Goal: Task Accomplishment & Management: Use online tool/utility

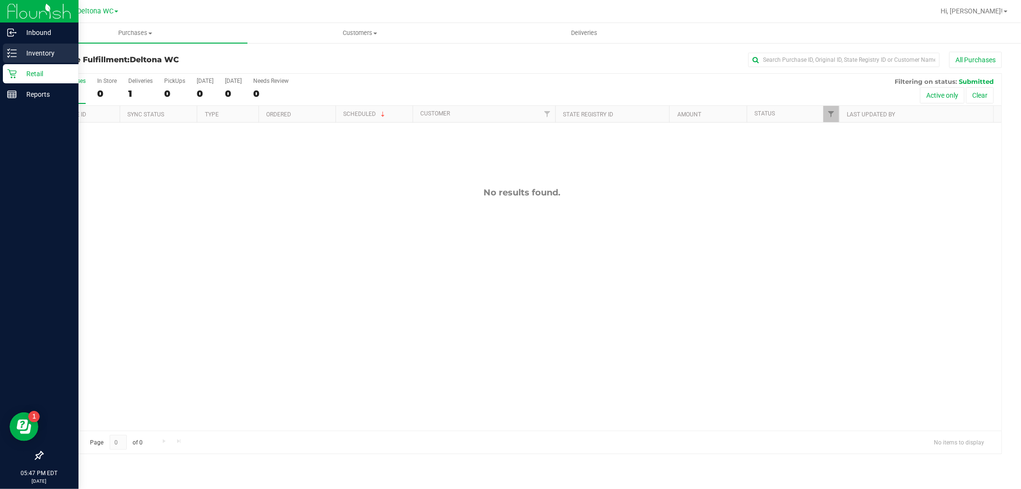
click at [33, 51] on p "Inventory" at bounding box center [45, 52] width 57 height 11
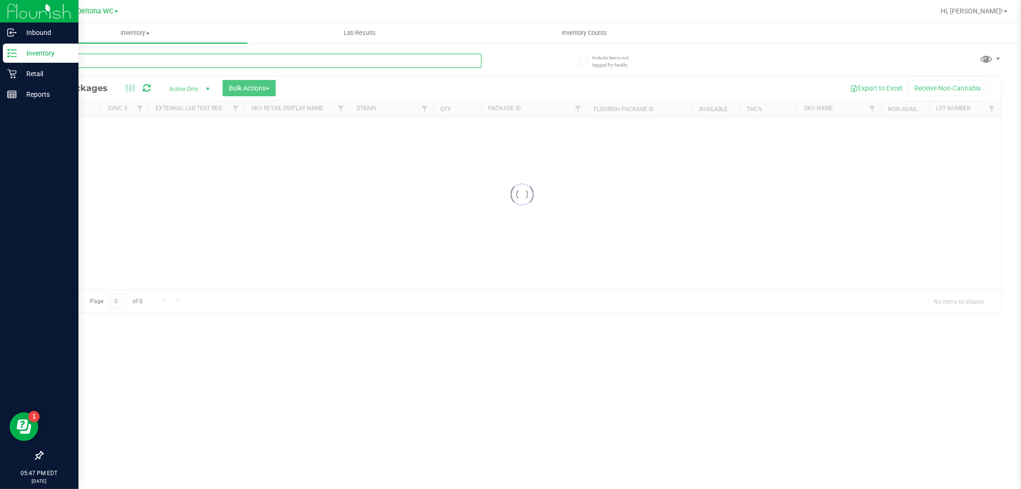
click at [212, 61] on input "text" at bounding box center [262, 61] width 440 height 14
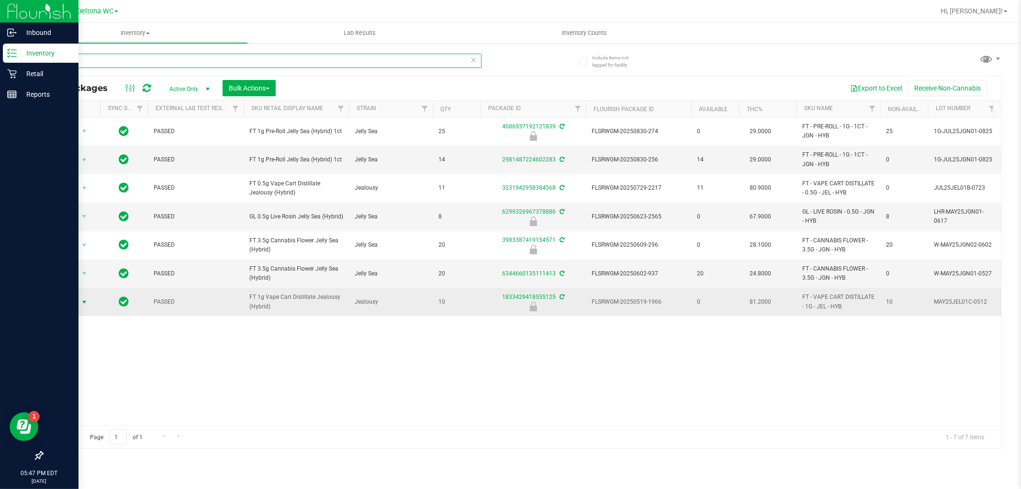
type input "jel"
click at [78, 299] on span "Action" at bounding box center [65, 301] width 26 height 13
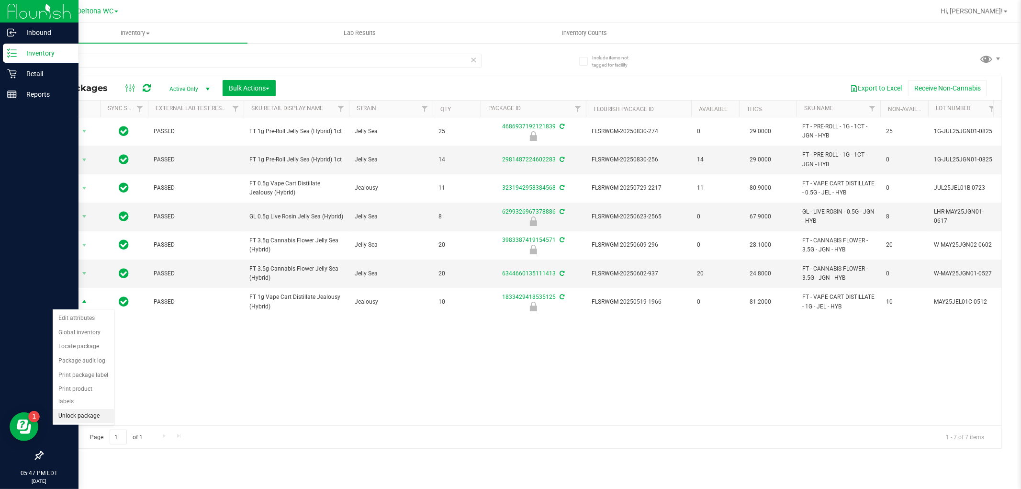
click at [86, 417] on li "Unlock package" at bounding box center [83, 416] width 61 height 14
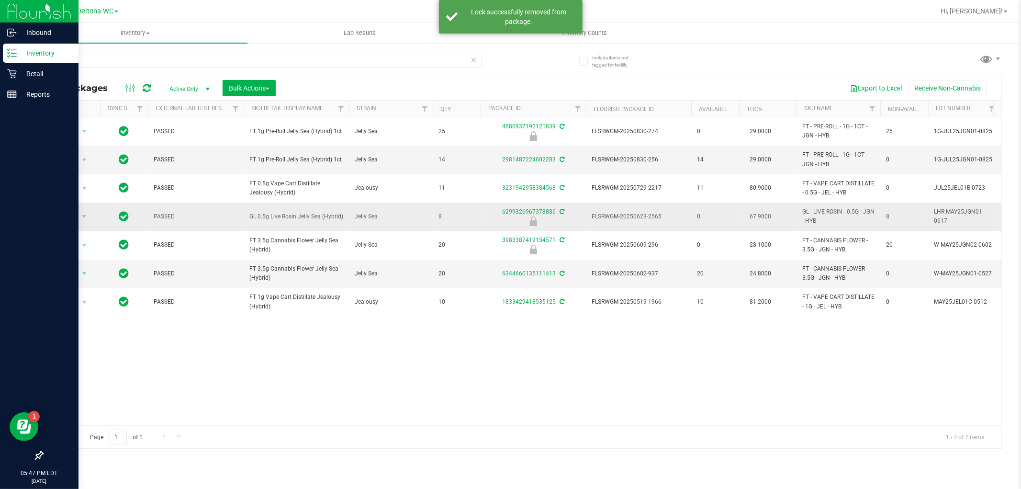
click at [283, 222] on td "GL 0.5g Live Rosin Jelly Sea (Hybrid)" at bounding box center [296, 217] width 105 height 28
click at [283, 221] on span "GL 0.5g Live Rosin Jelly Sea (Hybrid)" at bounding box center [296, 216] width 94 height 9
click at [283, 216] on span "GL 0.5g Live Rosin Jelly Sea (Hybrid)" at bounding box center [296, 216] width 94 height 9
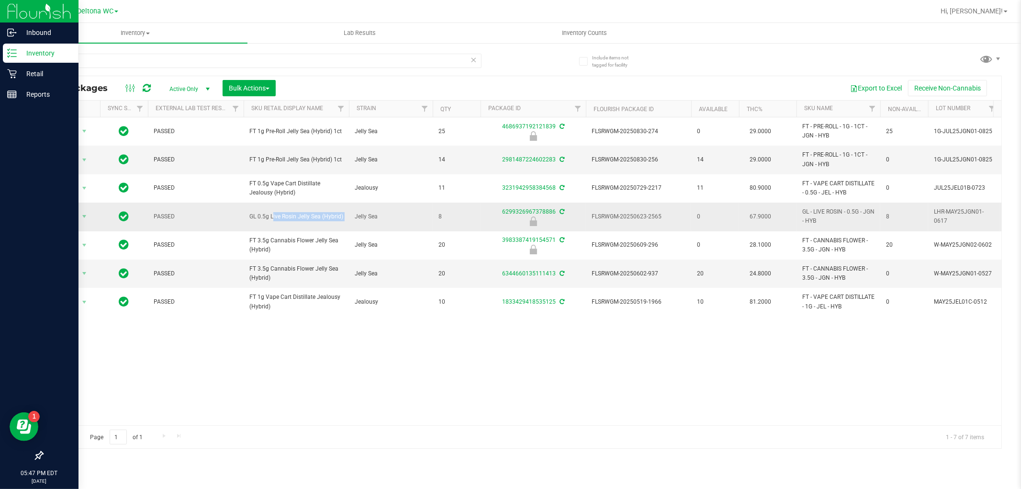
click at [283, 216] on span "GL 0.5g Live Rosin Jelly Sea (Hybrid)" at bounding box center [296, 216] width 94 height 9
drag, startPoint x: 285, startPoint y: 217, endPoint x: 240, endPoint y: 55, distance: 168.6
click at [240, 55] on input "jel" at bounding box center [262, 61] width 440 height 14
click at [242, 60] on input "jel" at bounding box center [262, 61] width 440 height 14
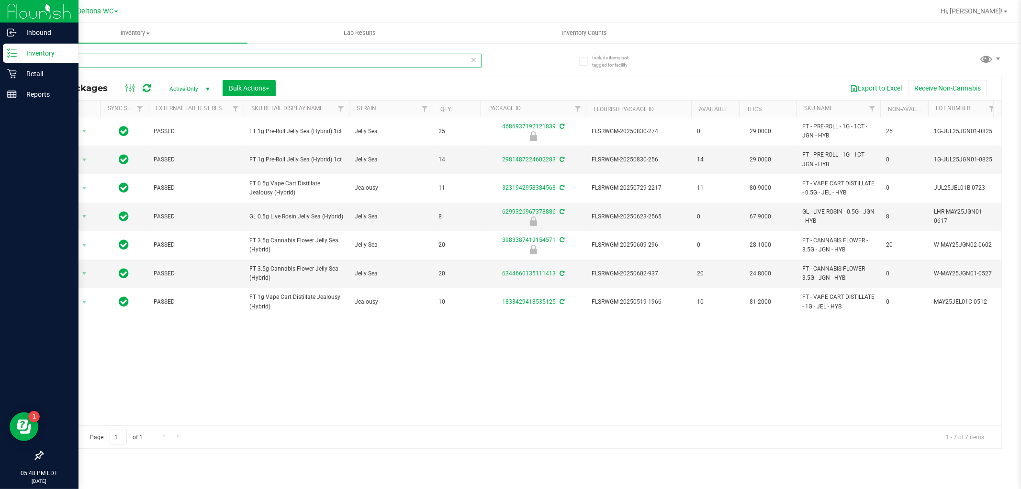
drag, startPoint x: 241, startPoint y: 60, endPoint x: 197, endPoint y: 60, distance: 44.5
click at [194, 56] on input "jel" at bounding box center [262, 61] width 440 height 14
click at [284, 220] on span "GL 0.5g Live Rosin Jelly Sea (Hybrid)" at bounding box center [296, 216] width 94 height 9
click at [284, 219] on span "GL 0.5g Live Rosin Jelly Sea (Hybrid)" at bounding box center [296, 216] width 94 height 9
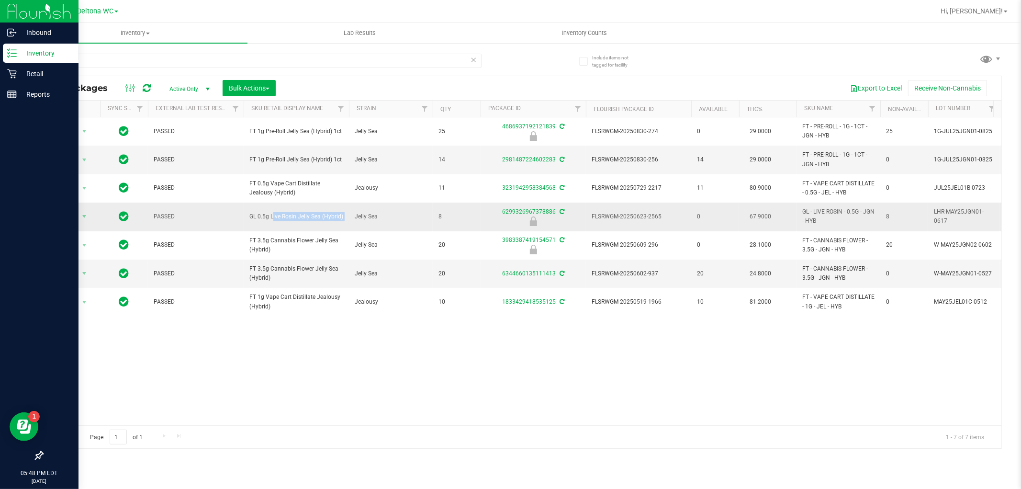
copy tr "GL 0.5g Live Rosin Jelly Sea (Hybrid)"
click at [186, 65] on input "jel" at bounding box center [262, 61] width 440 height 14
click at [186, 64] on input "jel" at bounding box center [262, 61] width 440 height 14
paste input "GL 0.5g Live Rosin Jelly Sea (Hybrid)"
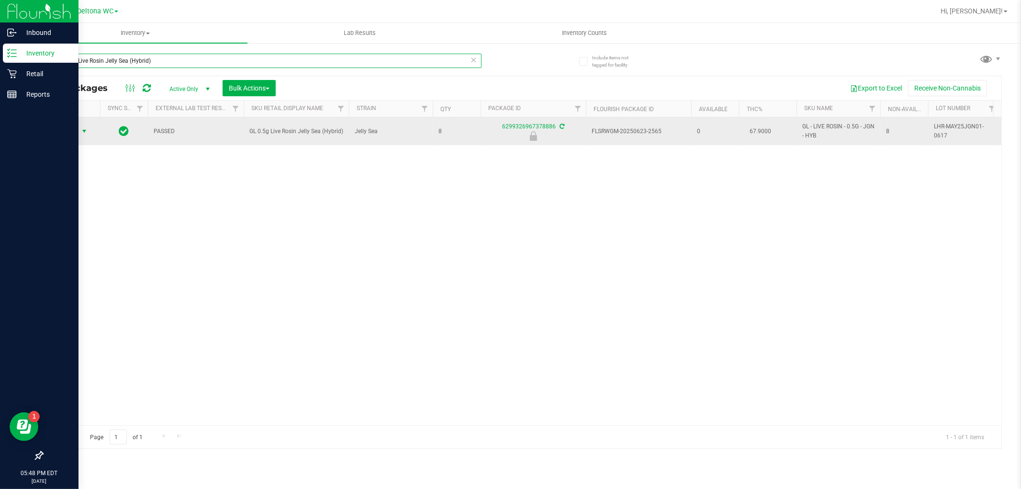
type input "GL 0.5g Live Rosin Jelly Sea (Hybrid)"
click at [71, 132] on span "Action" at bounding box center [65, 131] width 26 height 13
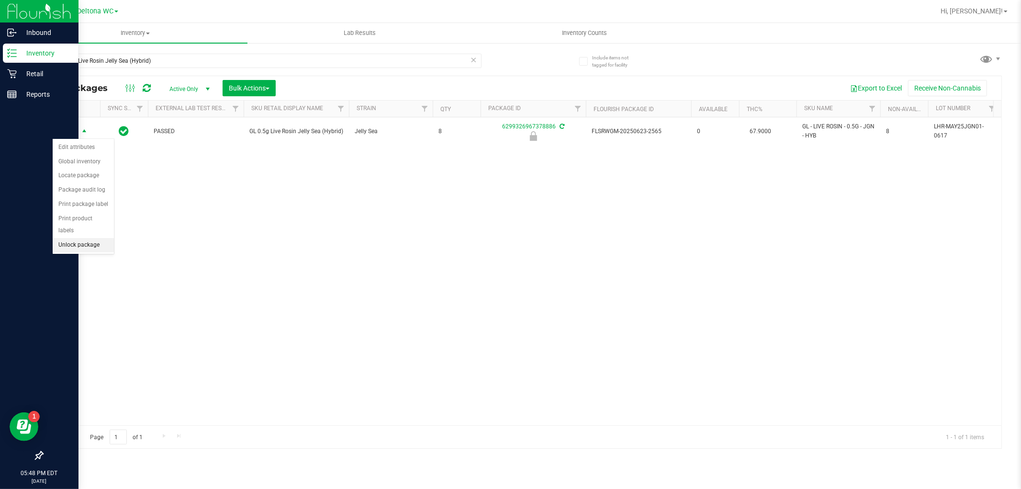
click at [77, 242] on li "Unlock package" at bounding box center [83, 245] width 61 height 14
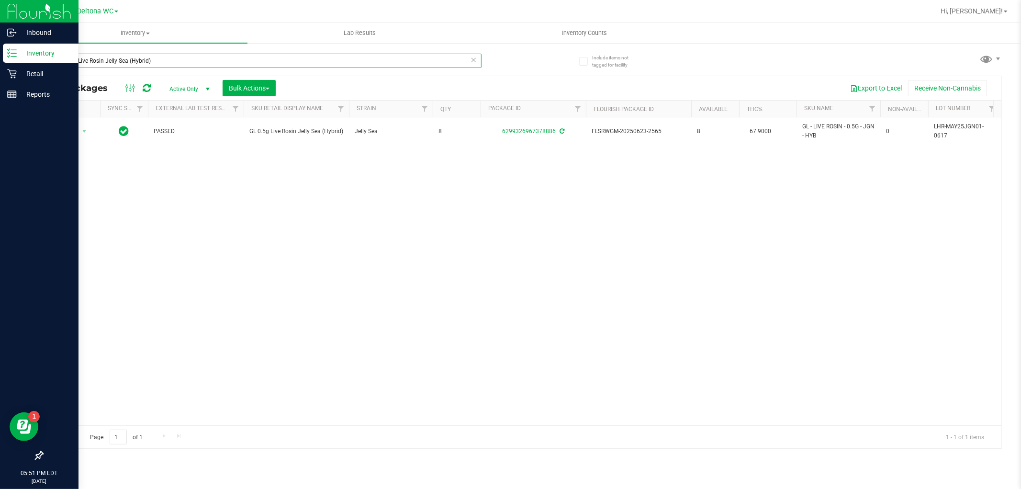
click at [192, 57] on input "GL 0.5g Live Rosin Jelly Sea (Hybrid)" at bounding box center [262, 61] width 440 height 14
type input "G"
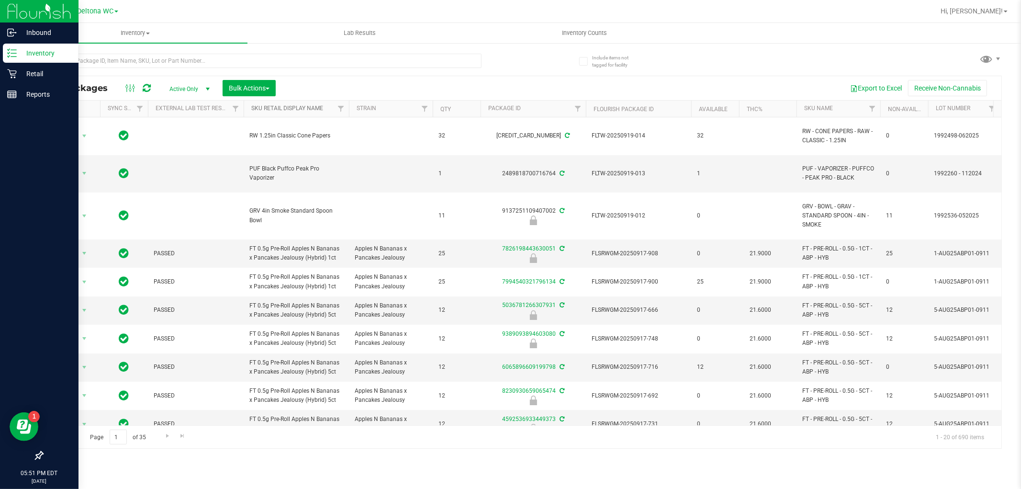
click at [319, 108] on link "Sku Retail Display Name" at bounding box center [287, 108] width 72 height 7
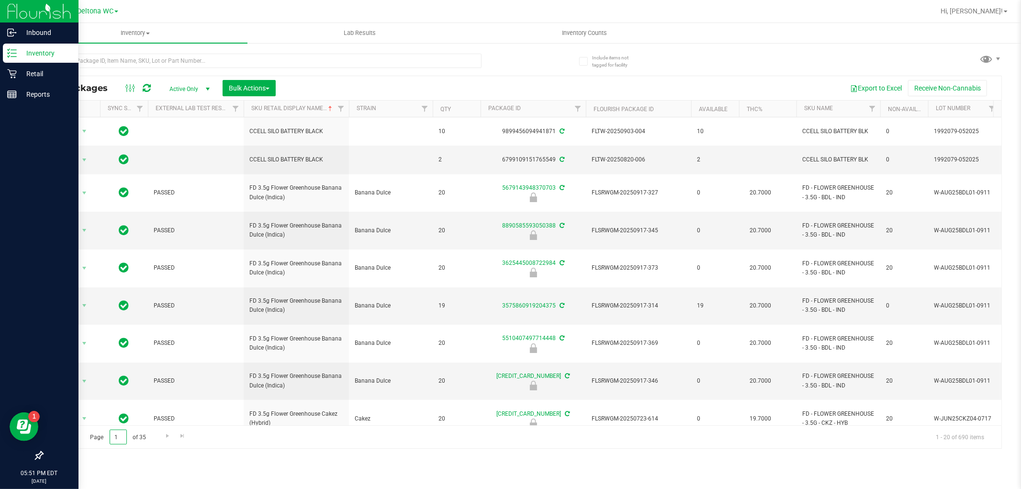
click at [119, 436] on input "1" at bounding box center [118, 437] width 17 height 15
type input "8"
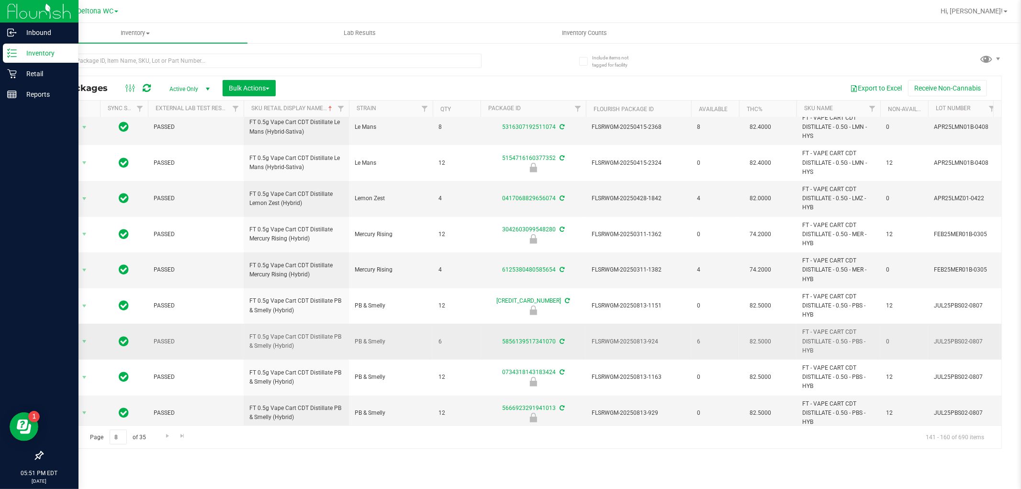
scroll to position [414, 0]
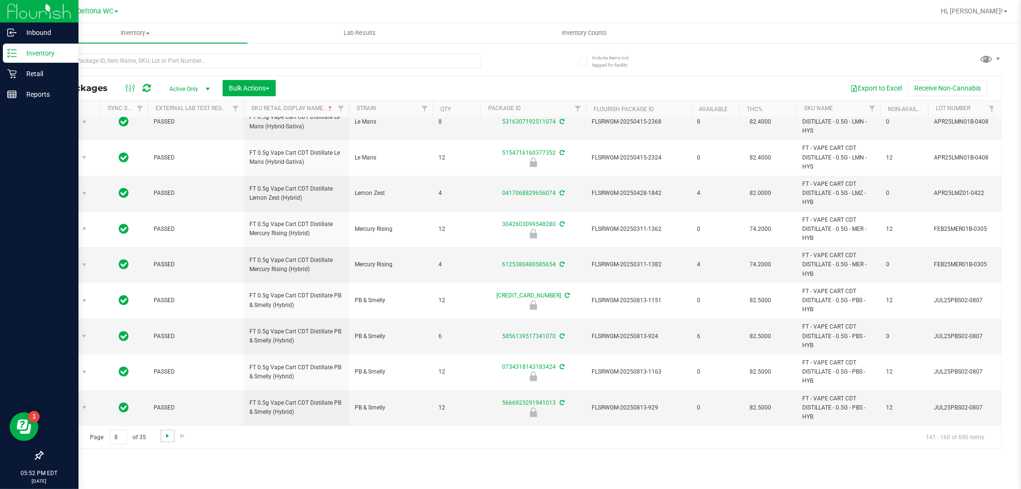
click at [168, 434] on span "Go to the next page" at bounding box center [168, 436] width 8 height 8
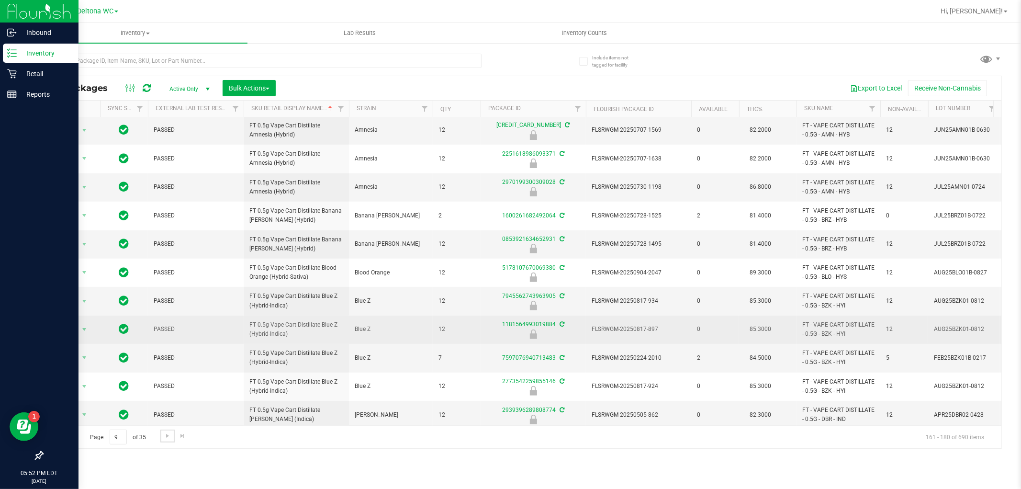
scroll to position [291, 0]
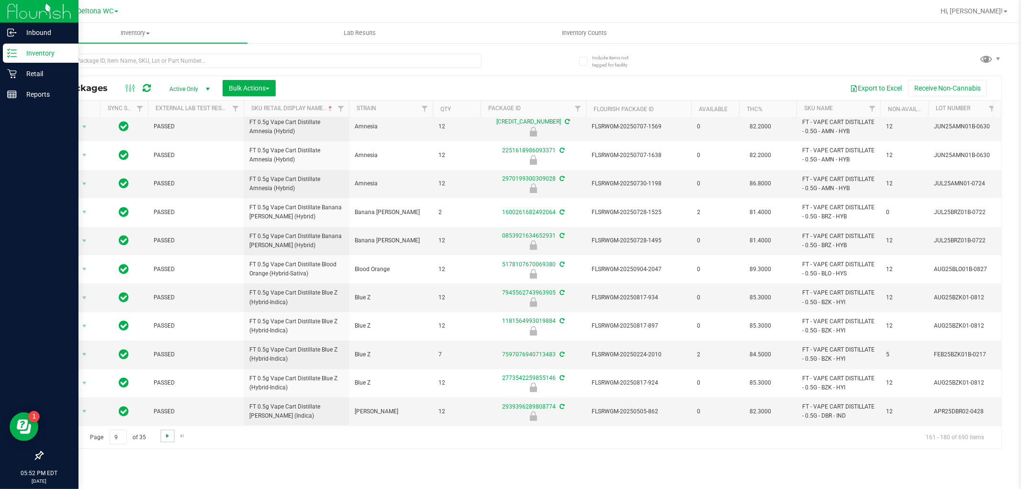
click at [166, 437] on span "Go to the next page" at bounding box center [168, 436] width 8 height 8
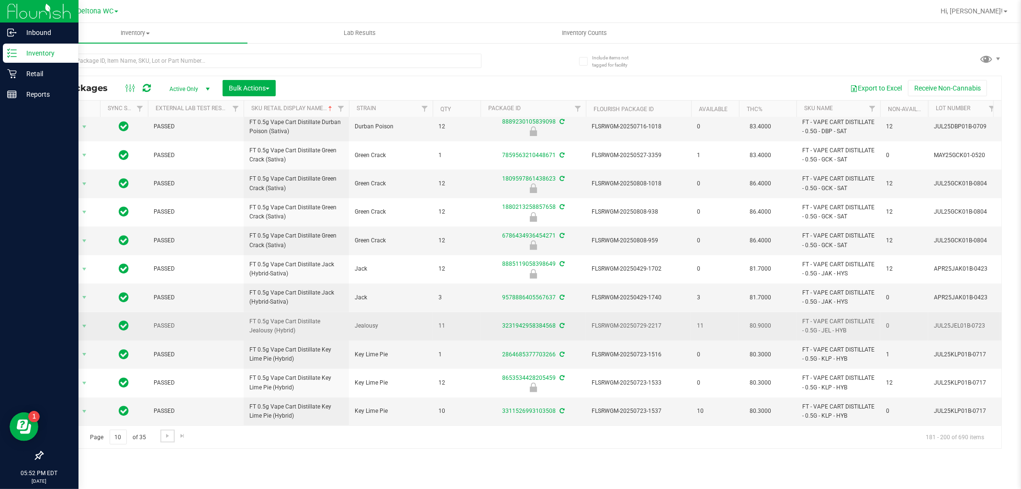
scroll to position [269, 0]
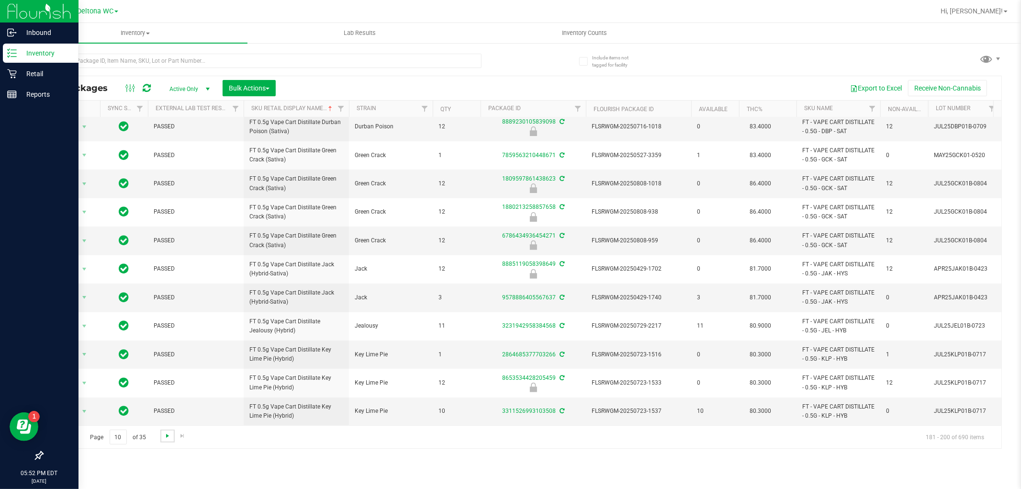
click at [165, 439] on span "Go to the next page" at bounding box center [168, 436] width 8 height 8
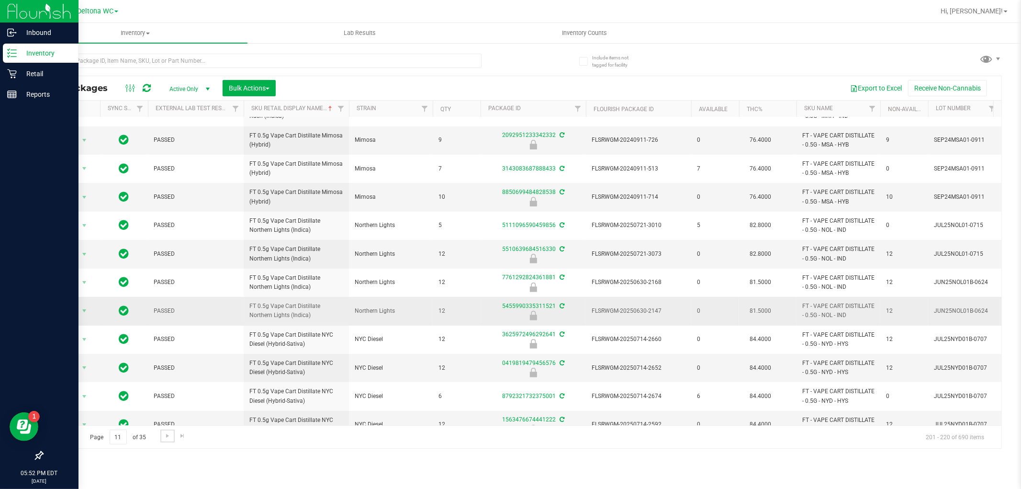
scroll to position [269, 0]
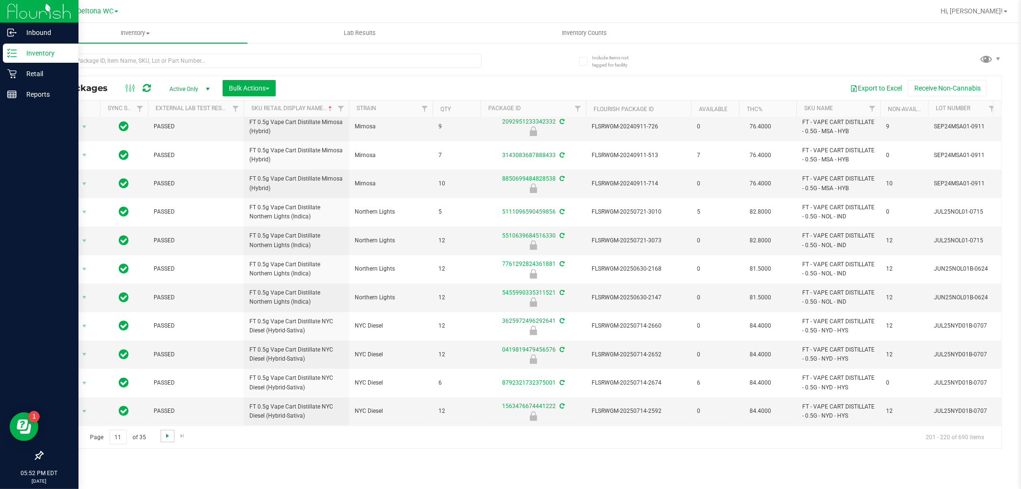
click at [170, 435] on span "Go to the next page" at bounding box center [168, 436] width 8 height 8
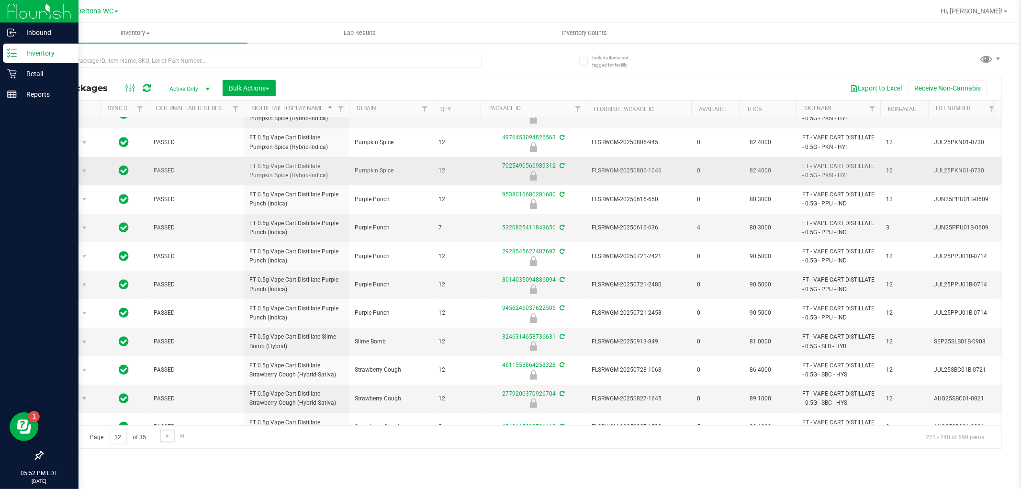
scroll to position [213, 0]
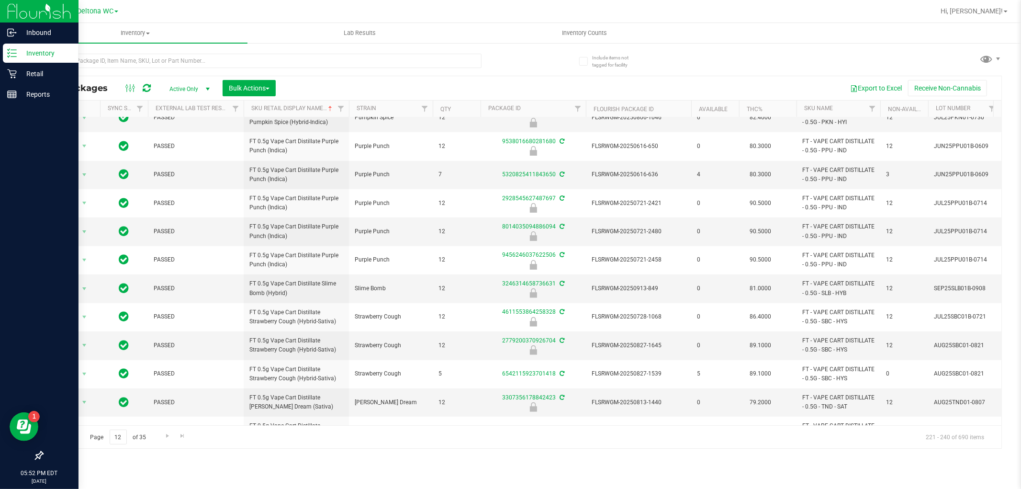
drag, startPoint x: 588, startPoint y: 426, endPoint x: 611, endPoint y: 430, distance: 23.2
click at [612, 430] on div "Page 12 of 35 221 - 240 of 690 items" at bounding box center [522, 436] width 959 height 23
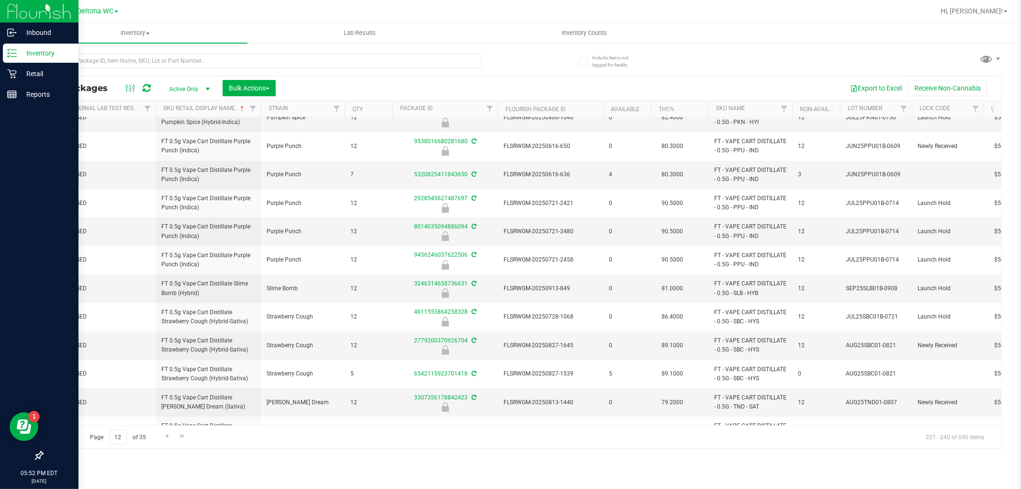
scroll to position [0, 0]
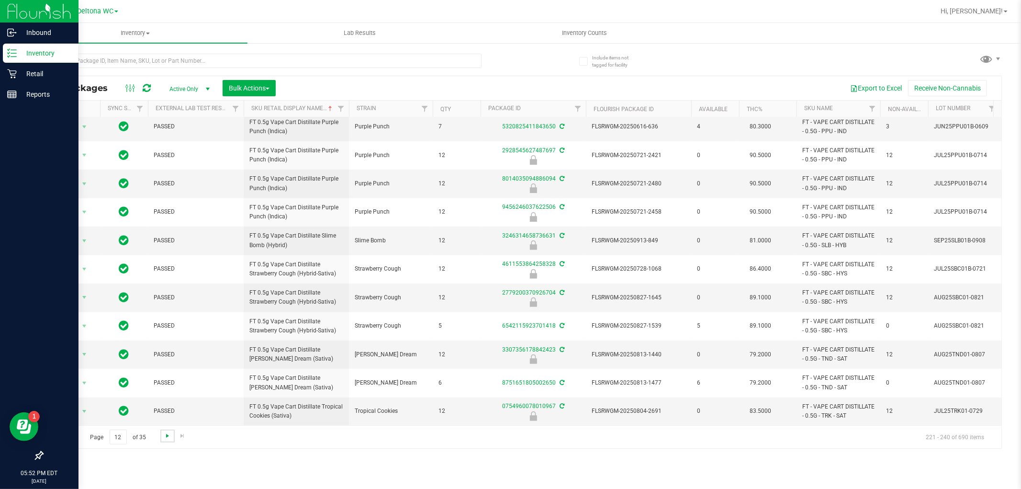
click at [167, 432] on span "Go to the next page" at bounding box center [168, 436] width 8 height 8
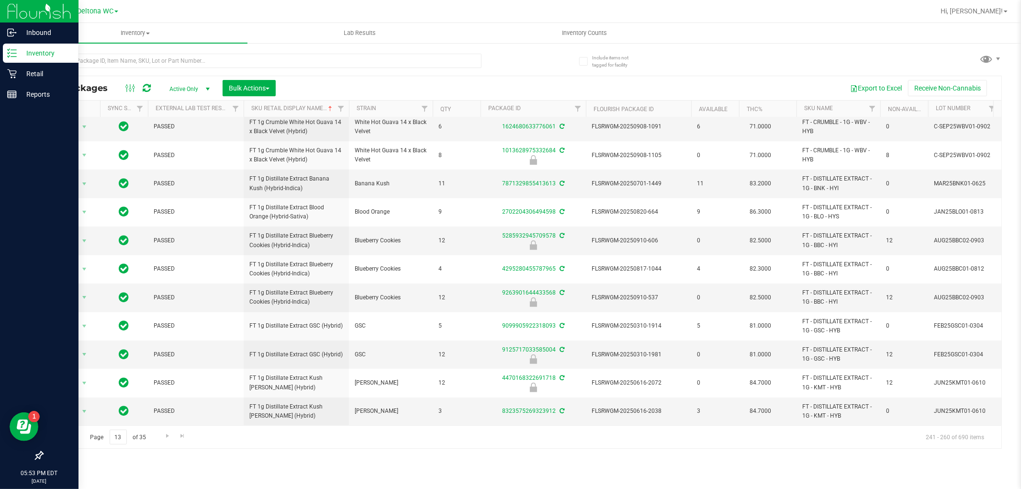
click at [159, 432] on div "Page 13 of 35 241 - 260 of 690 items" at bounding box center [522, 436] width 959 height 23
click at [162, 433] on link "Go to the next page" at bounding box center [167, 436] width 14 height 13
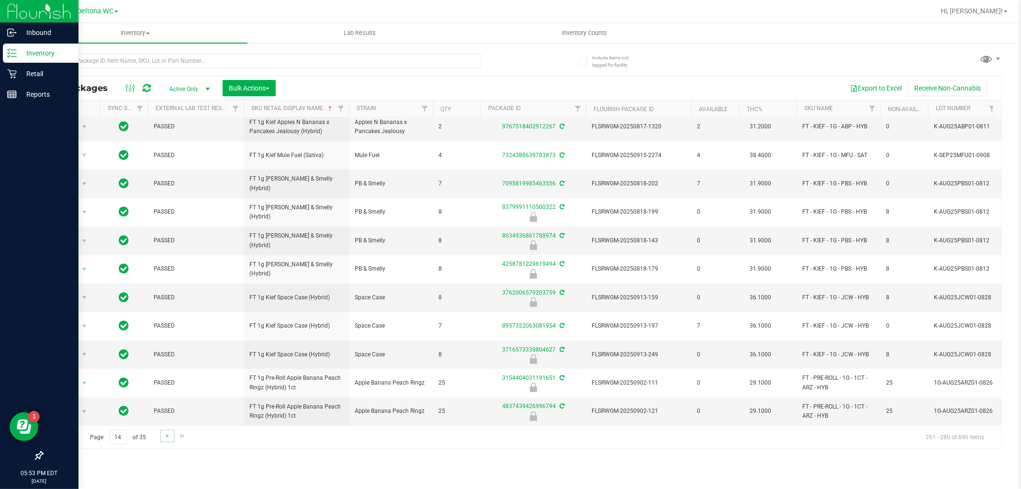
click at [161, 433] on link "Go to the next page" at bounding box center [167, 436] width 14 height 13
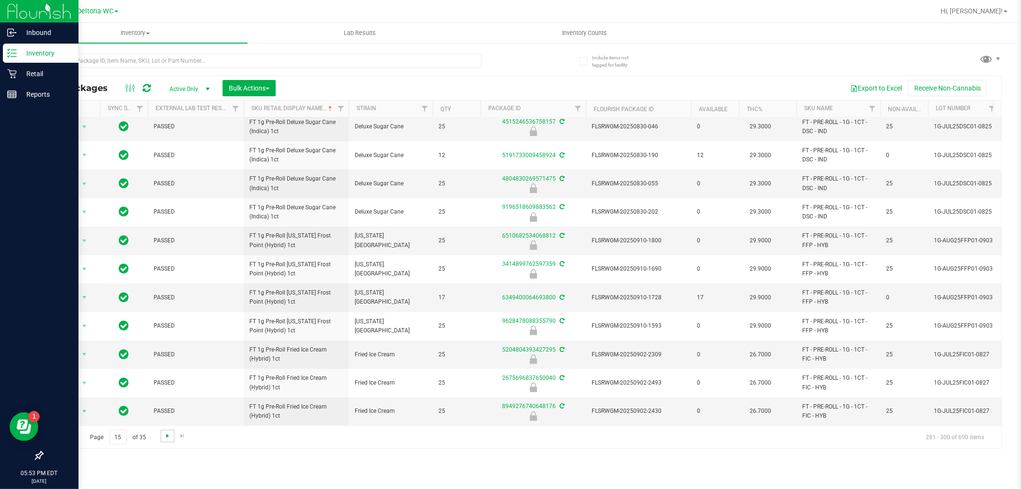
click at [164, 434] on span "Go to the next page" at bounding box center [168, 436] width 8 height 8
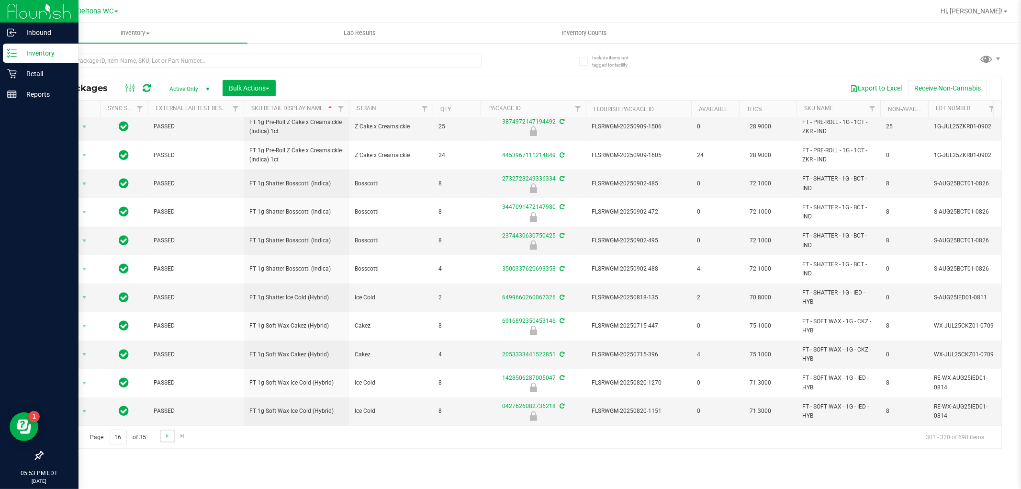
click at [160, 436] on link "Go to the next page" at bounding box center [167, 436] width 14 height 13
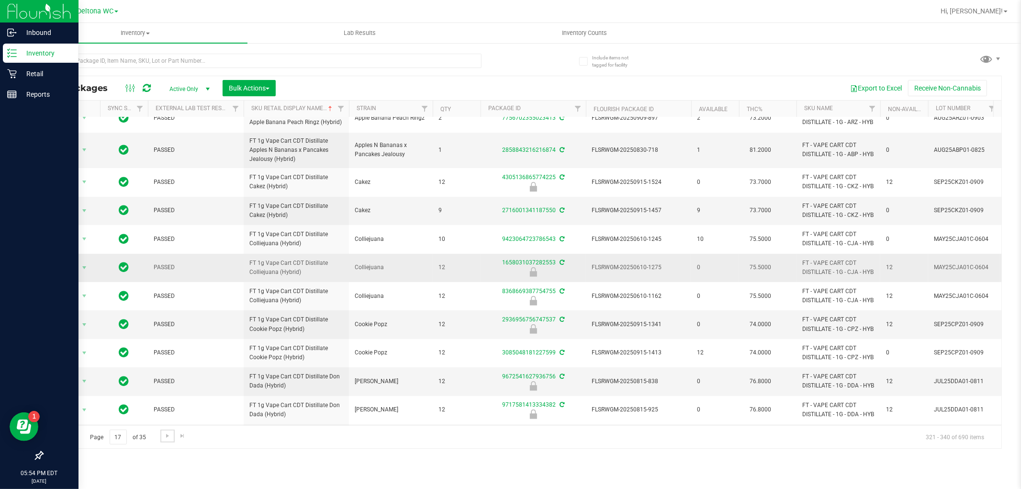
scroll to position [298, 0]
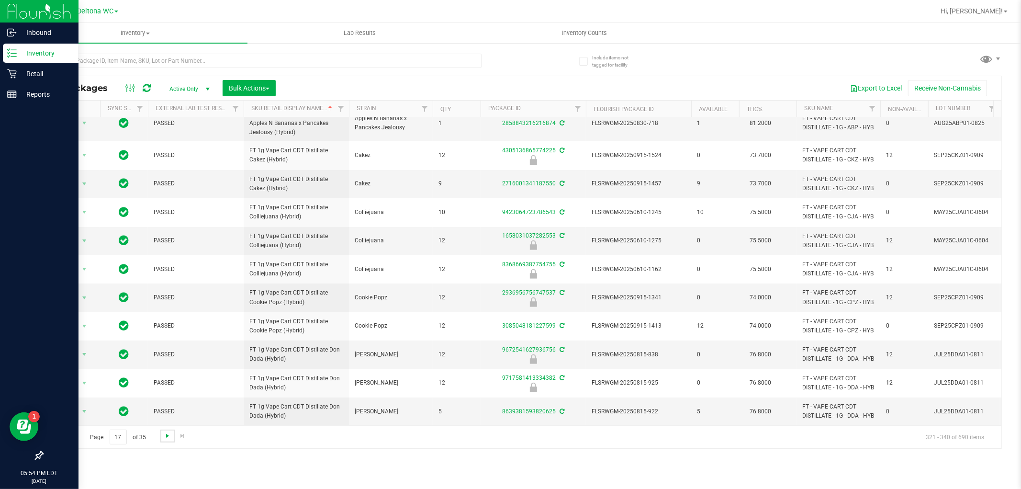
click at [166, 433] on span "Go to the next page" at bounding box center [168, 436] width 8 height 8
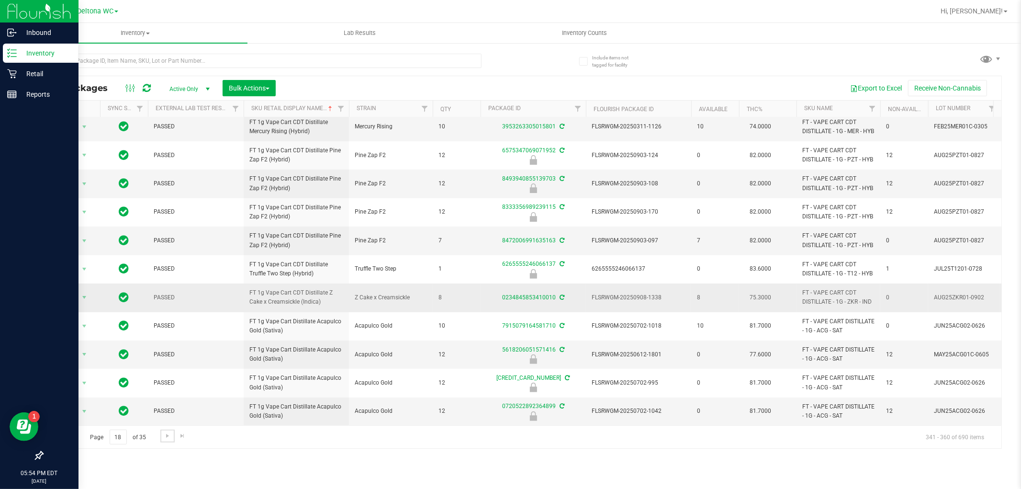
scroll to position [319, 0]
click at [164, 436] on span "Go to the next page" at bounding box center [168, 436] width 8 height 8
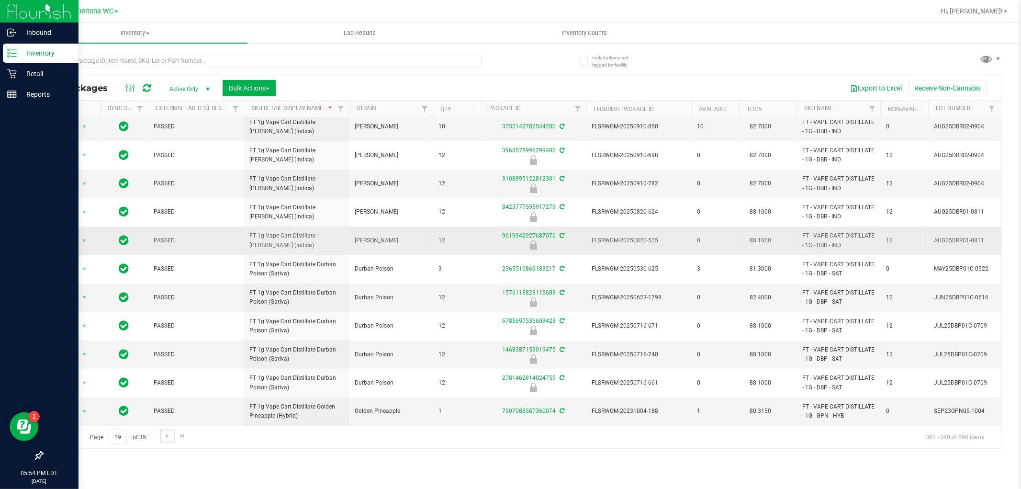
scroll to position [269, 0]
click at [168, 435] on span "Go to the next page" at bounding box center [168, 436] width 8 height 8
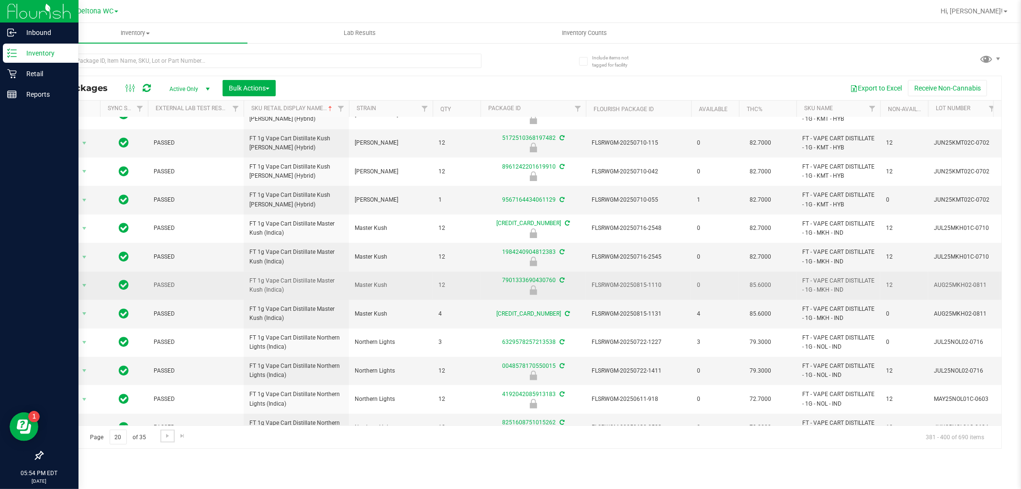
scroll to position [269, 0]
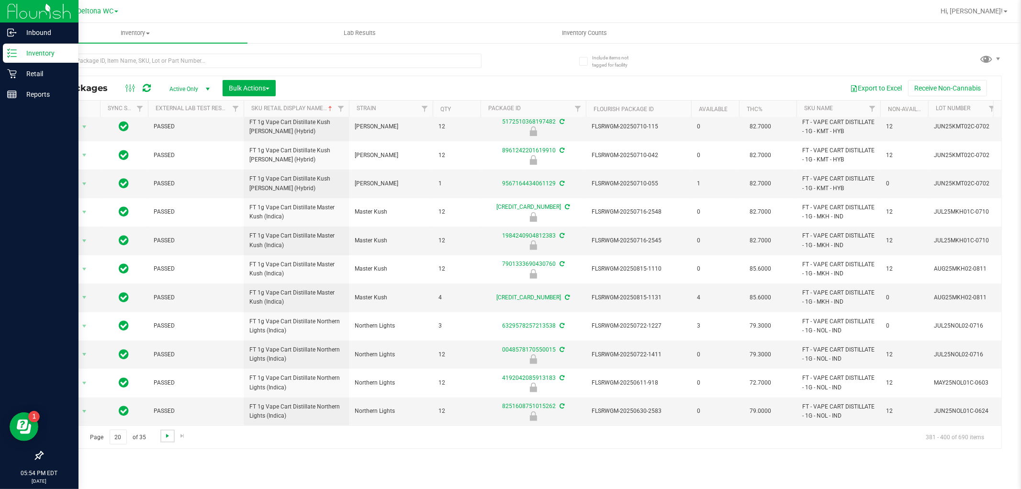
click at [168, 434] on span "Go to the next page" at bounding box center [168, 436] width 8 height 8
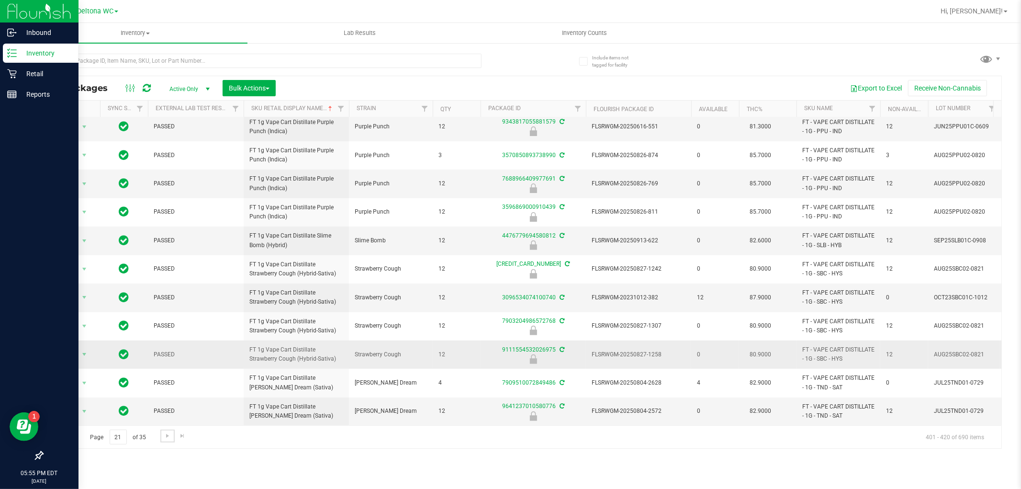
scroll to position [269, 0]
click at [169, 431] on link "Go to the next page" at bounding box center [167, 436] width 14 height 13
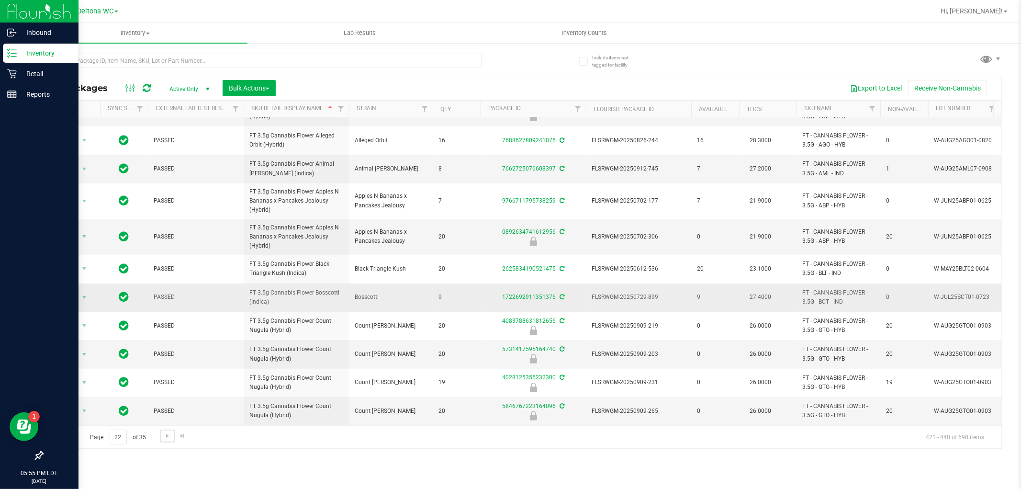
scroll to position [283, 0]
click at [169, 432] on span "Go to the next page" at bounding box center [168, 436] width 8 height 8
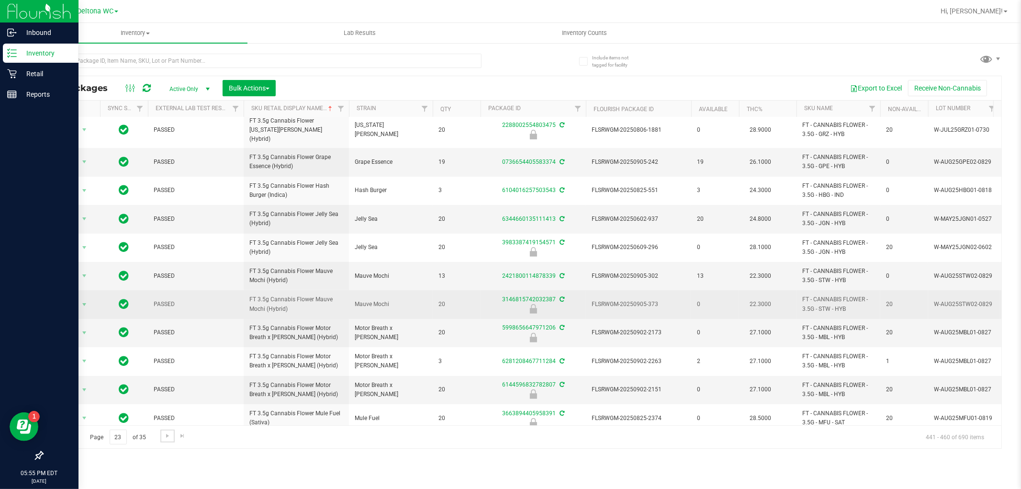
scroll to position [269, 0]
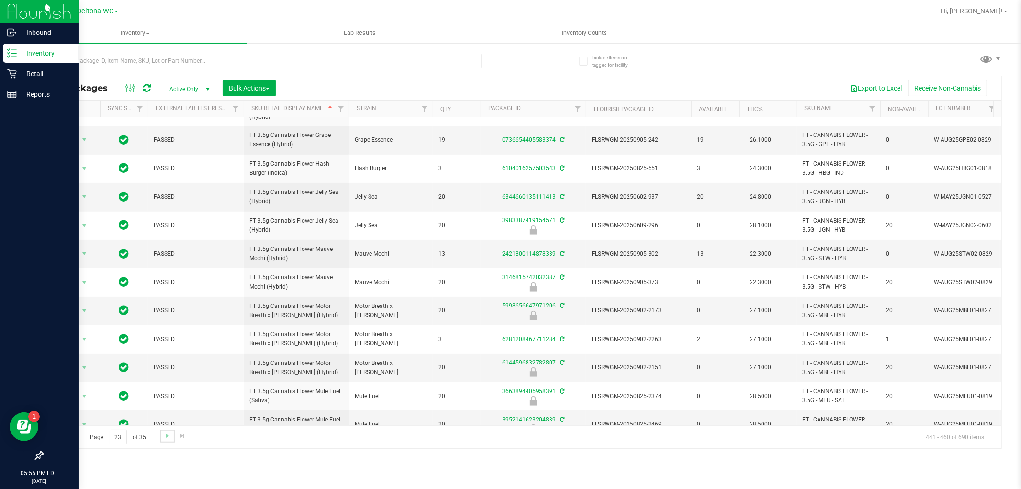
click at [161, 435] on link "Go to the next page" at bounding box center [167, 436] width 14 height 13
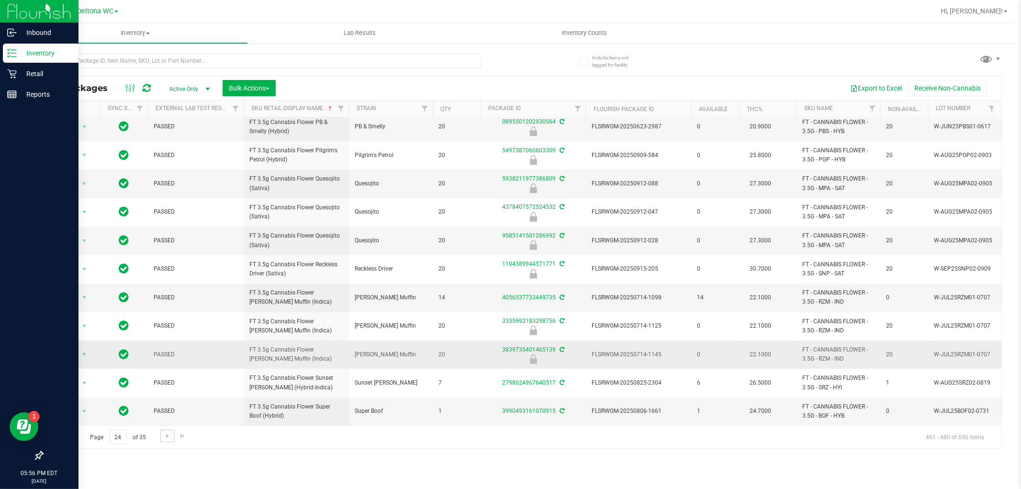
scroll to position [269, 0]
click at [165, 443] on div "Page 24 of 35 461 - 480 of 690 items" at bounding box center [522, 436] width 959 height 23
click at [165, 438] on span "Go to the next page" at bounding box center [168, 436] width 8 height 8
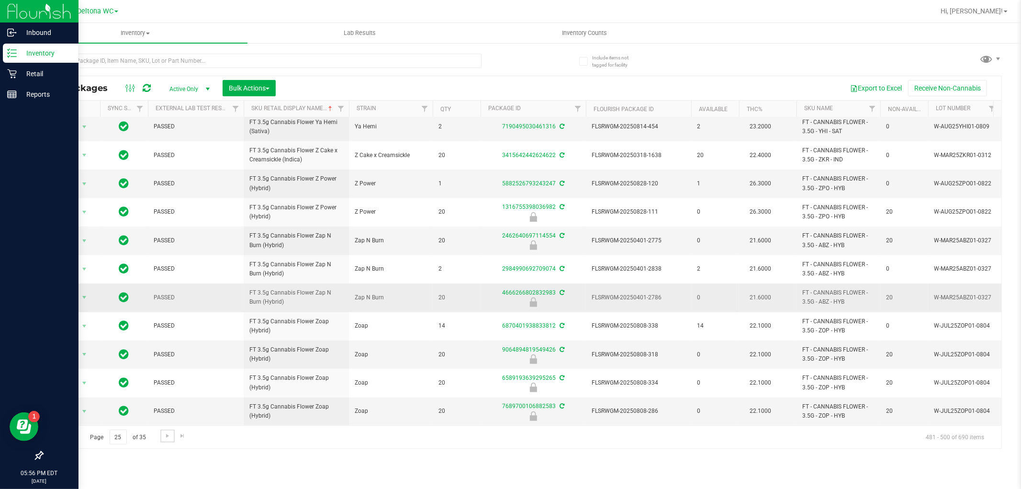
scroll to position [269, 0]
click at [169, 434] on span "Go to the next page" at bounding box center [168, 436] width 8 height 8
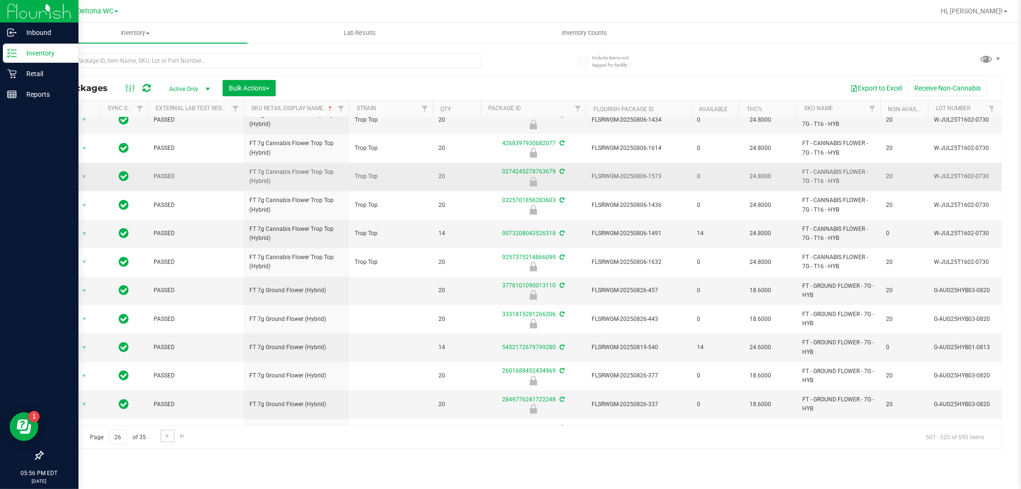
scroll to position [313, 0]
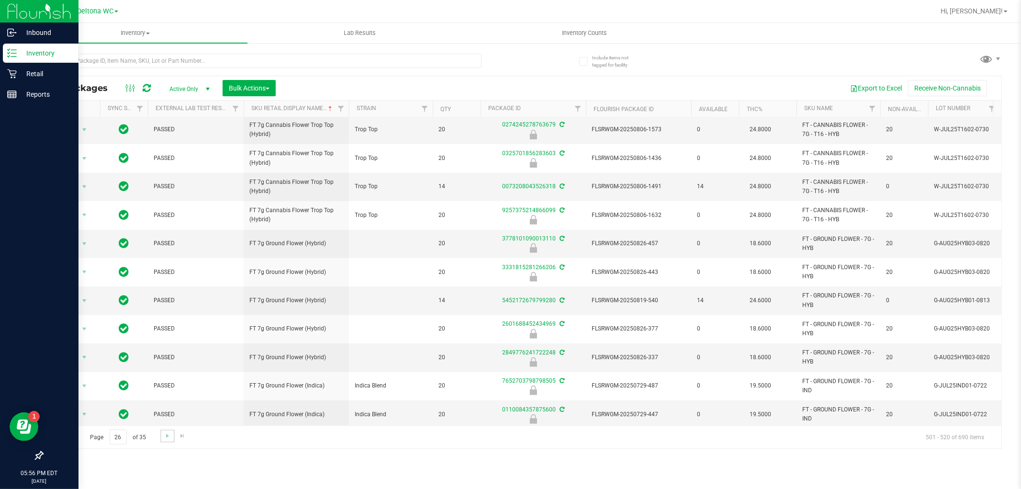
click at [161, 436] on link "Go to the next page" at bounding box center [167, 436] width 14 height 13
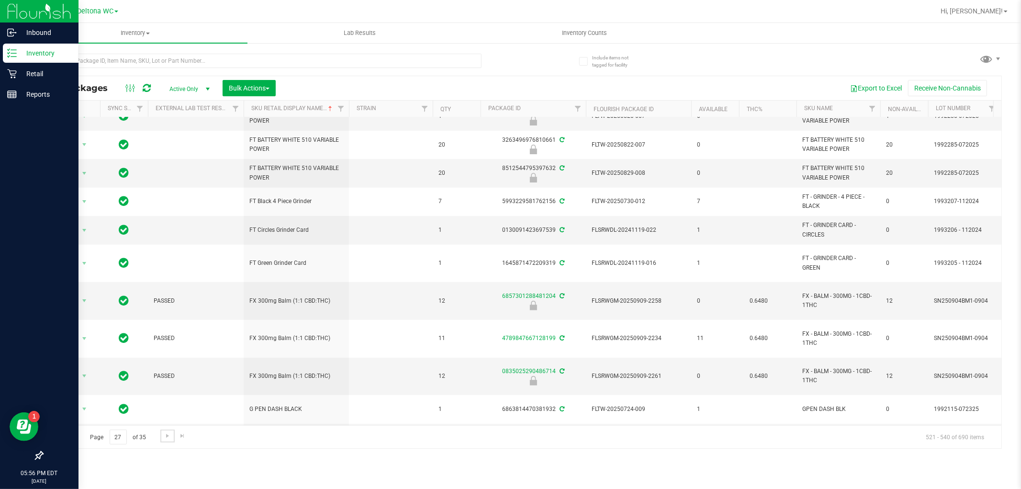
scroll to position [278, 0]
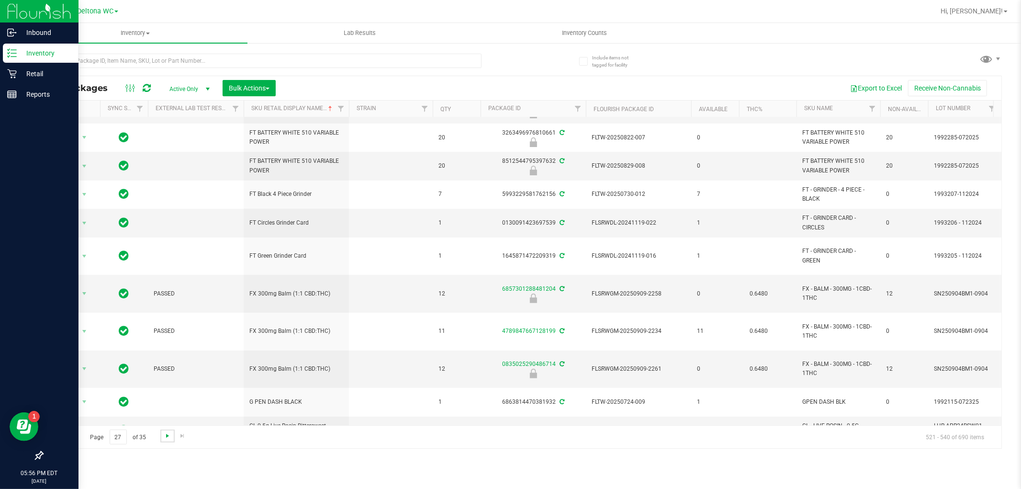
click at [165, 436] on span "Go to the next page" at bounding box center [168, 436] width 8 height 8
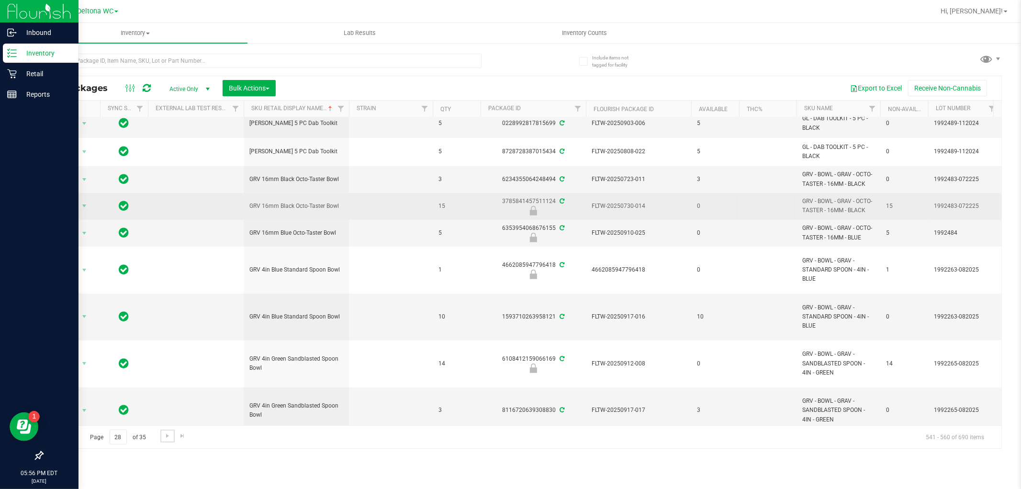
scroll to position [337, 0]
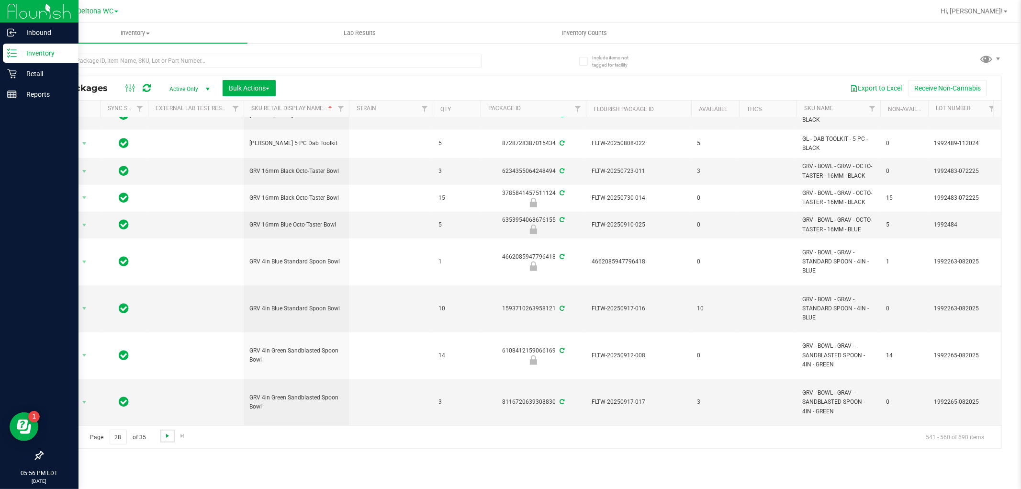
click at [168, 436] on span "Go to the next page" at bounding box center [168, 436] width 8 height 8
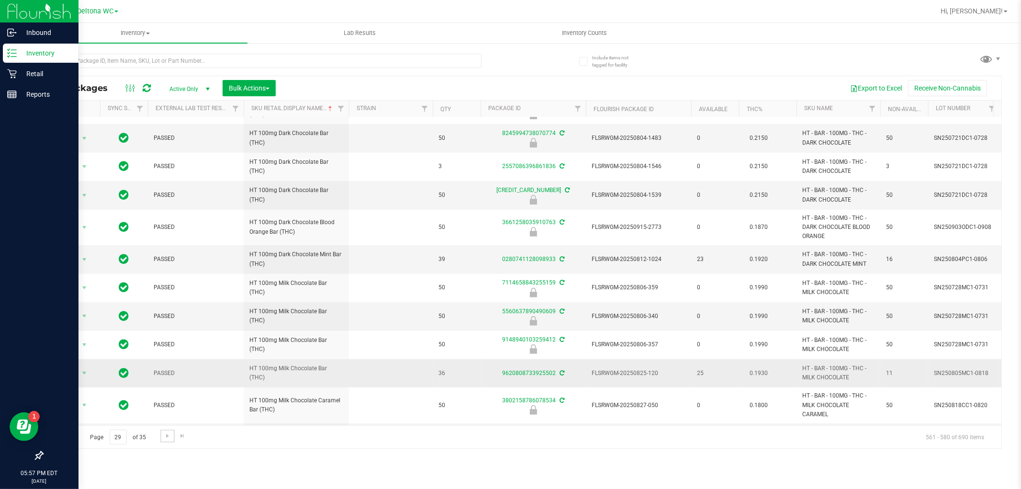
scroll to position [381, 0]
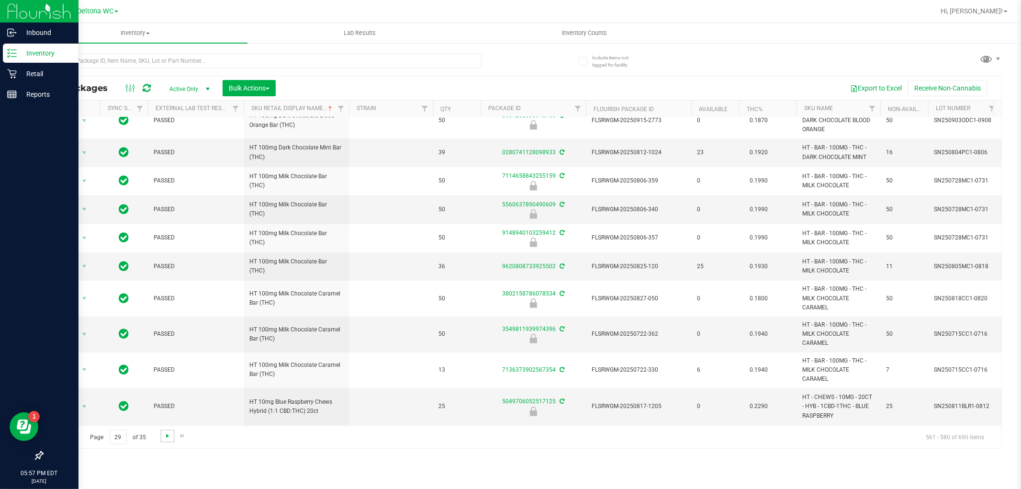
click at [164, 437] on span "Go to the next page" at bounding box center [168, 436] width 8 height 8
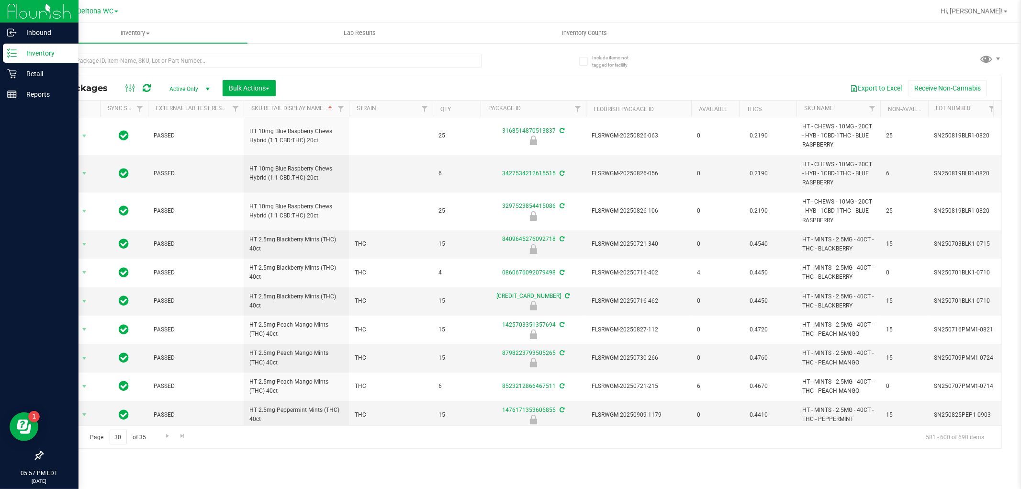
click at [69, 438] on span "Go to the previous page" at bounding box center [69, 436] width 8 height 8
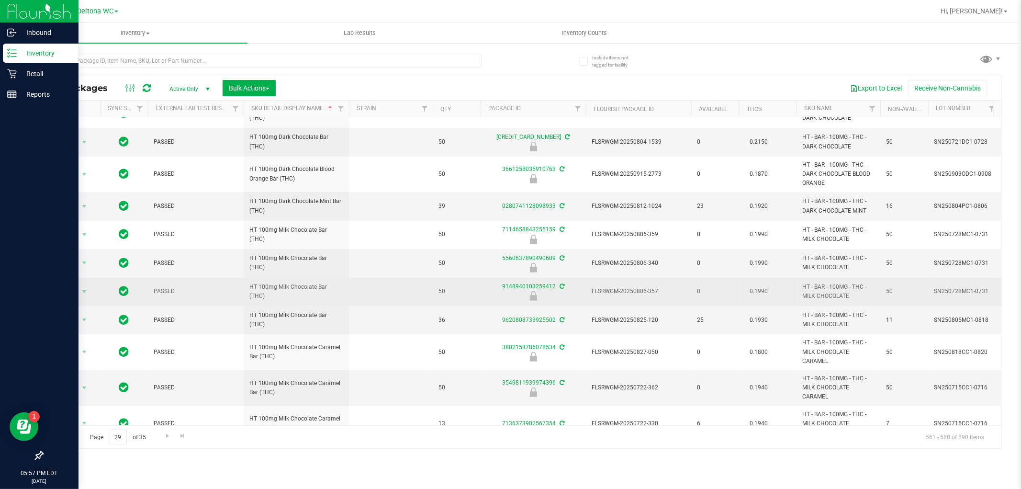
scroll to position [381, 0]
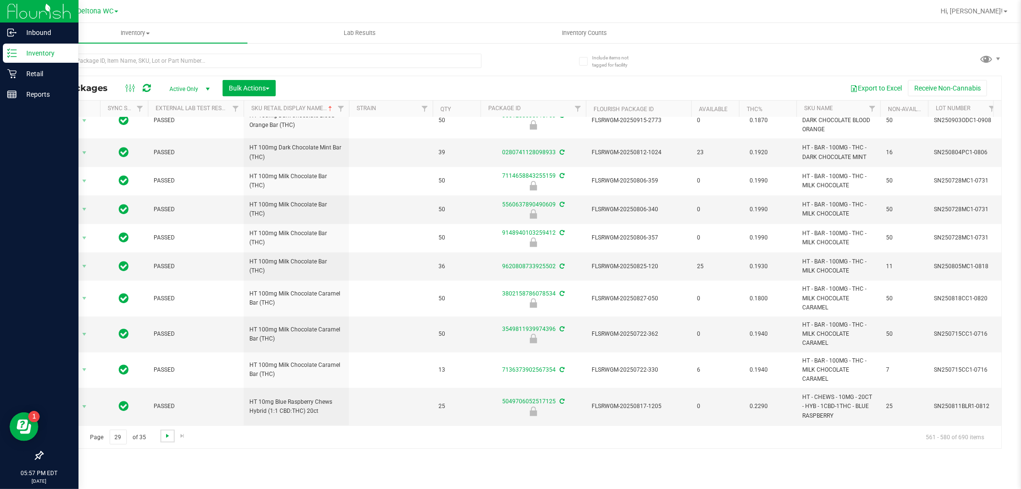
click at [165, 434] on span "Go to the next page" at bounding box center [168, 436] width 8 height 8
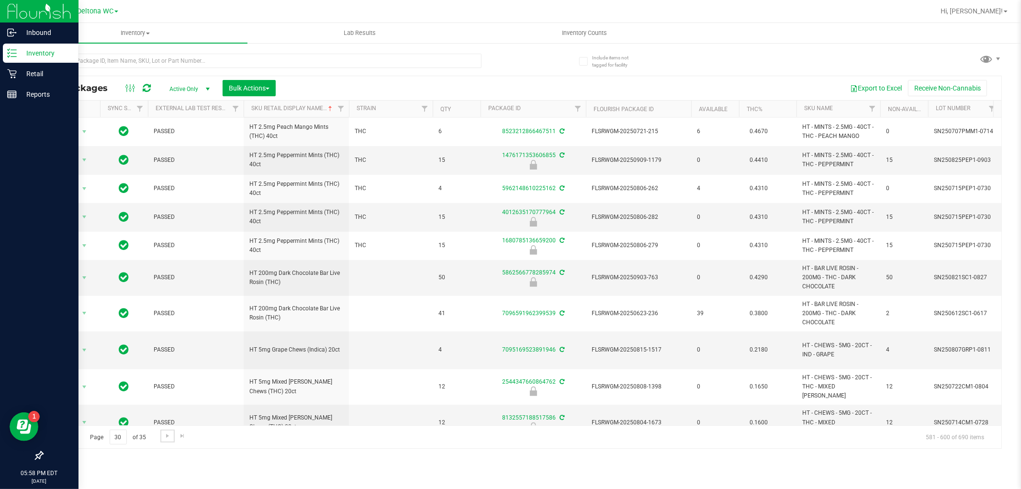
scroll to position [322, 0]
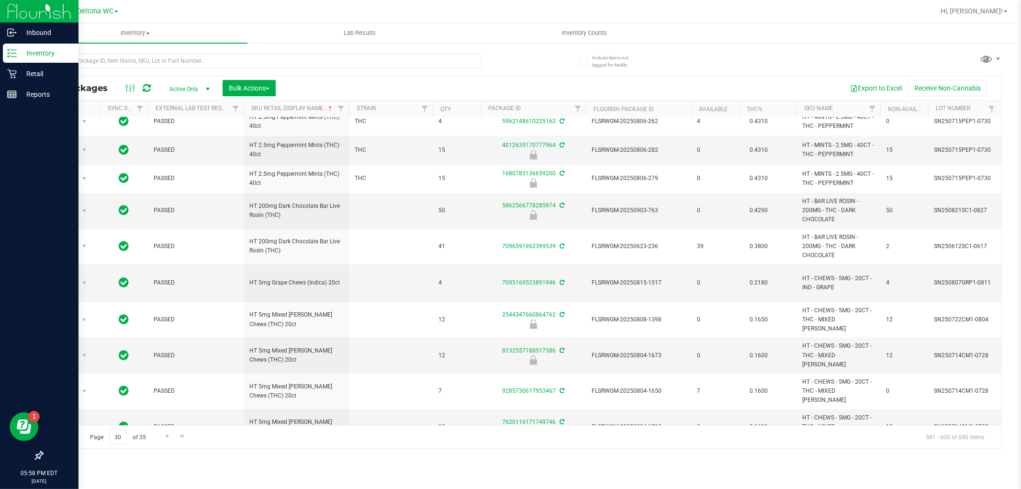
click at [69, 433] on span "Go to the previous page" at bounding box center [69, 436] width 8 height 8
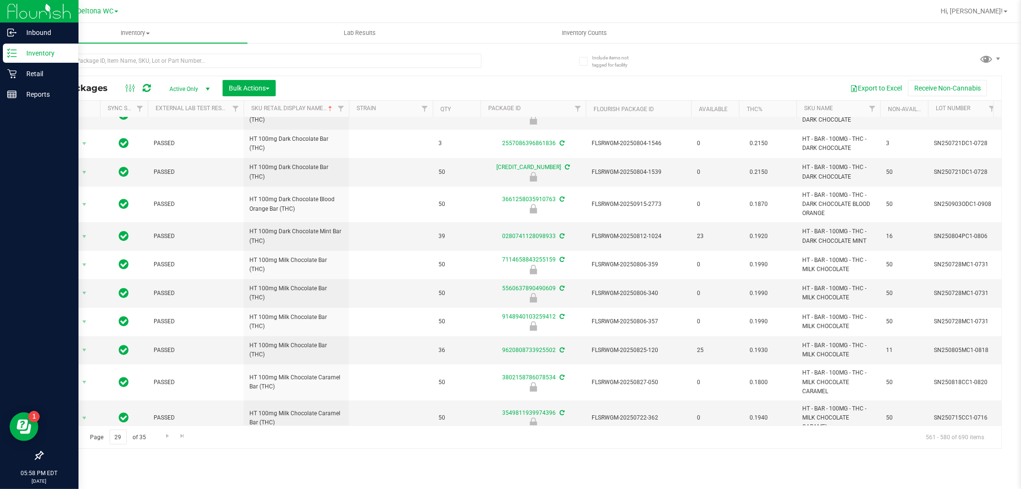
scroll to position [381, 0]
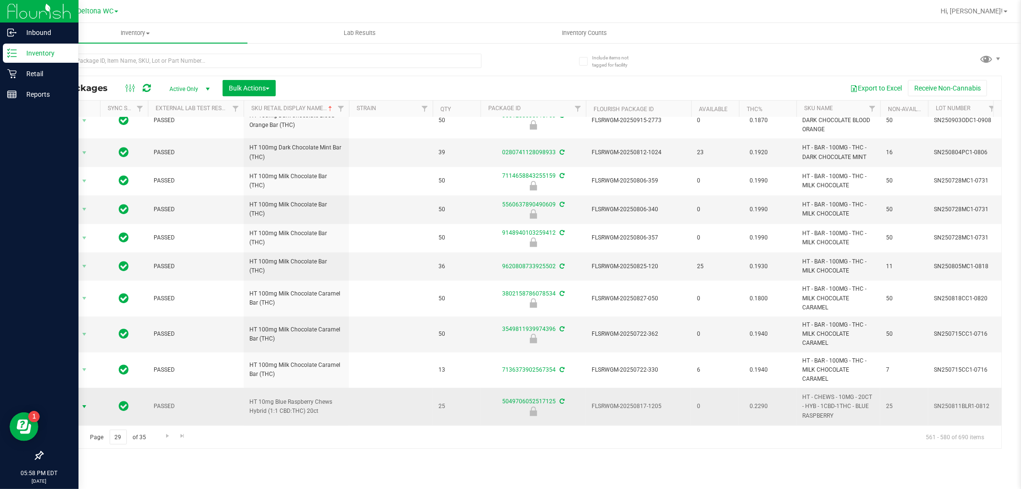
click at [88, 403] on span "select" at bounding box center [84, 407] width 8 height 8
click at [95, 381] on li "Unlock package" at bounding box center [83, 382] width 61 height 14
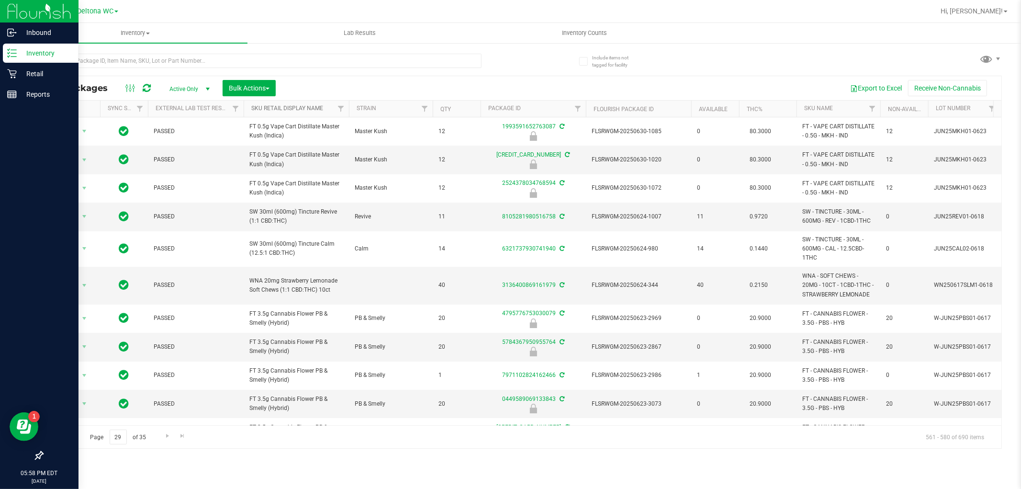
click at [308, 108] on link "Sku Retail Display Name" at bounding box center [287, 108] width 72 height 7
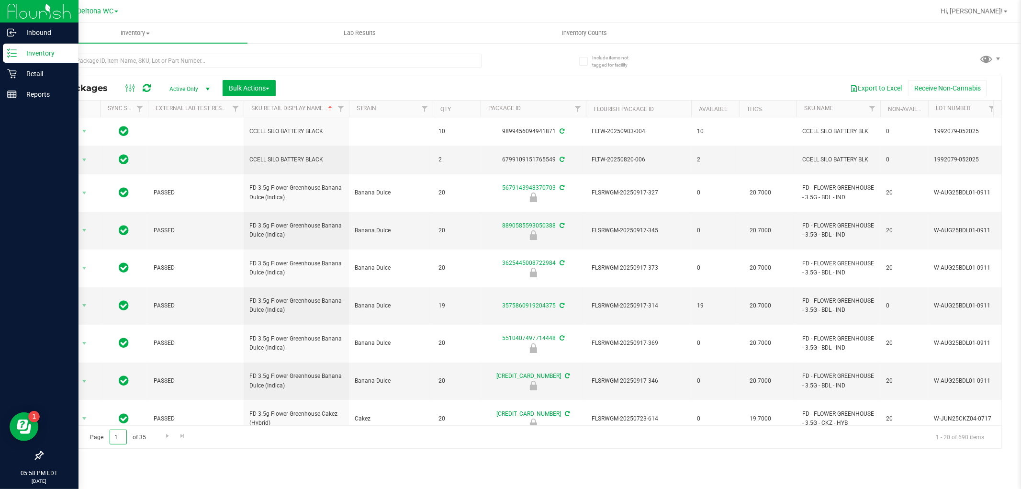
click at [113, 437] on input "1" at bounding box center [118, 437] width 17 height 15
type input "29"
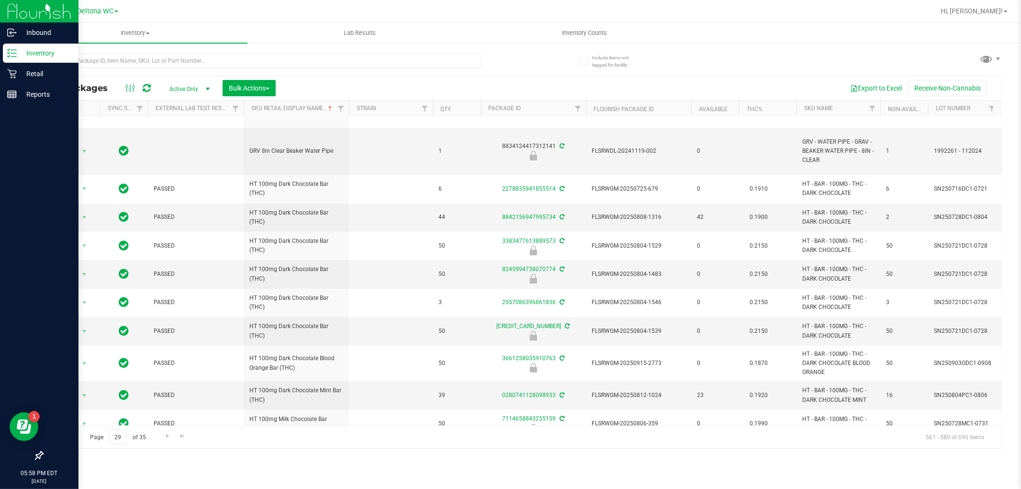
scroll to position [381, 0]
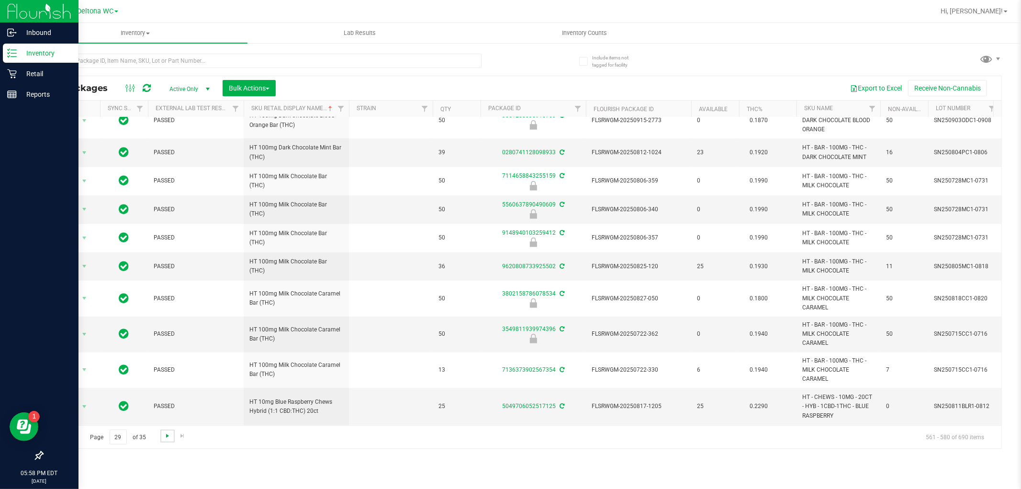
click at [167, 438] on span "Go to the next page" at bounding box center [168, 436] width 8 height 8
